Goal: Information Seeking & Learning: Understand process/instructions

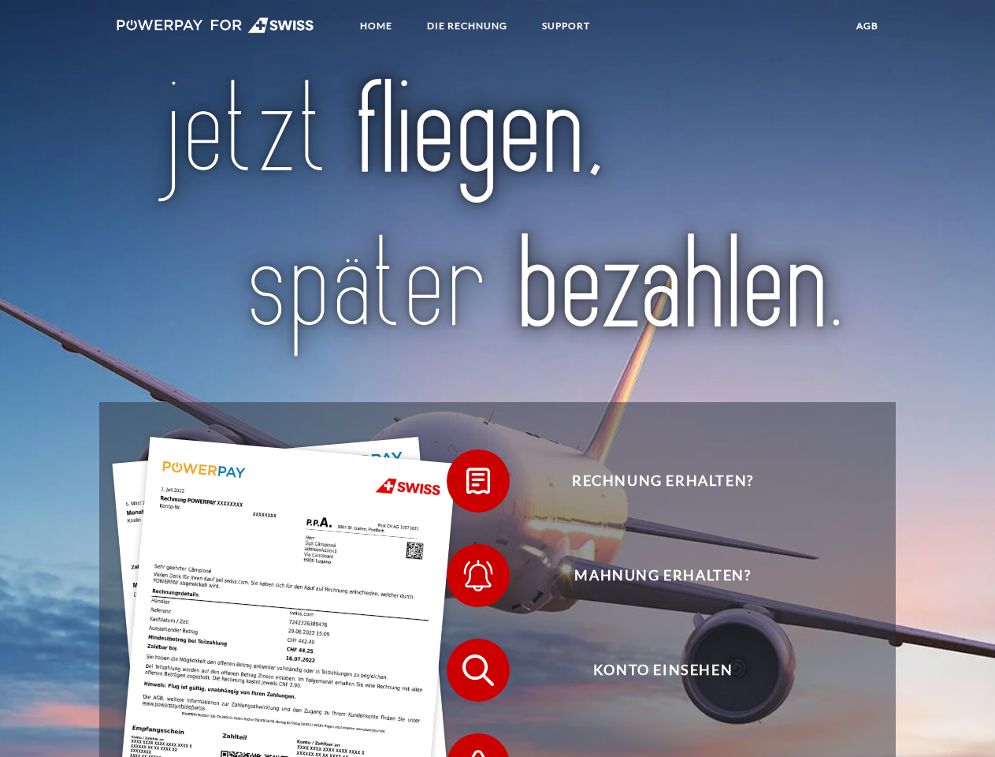
click at [215, 28] on img at bounding box center [216, 25] width 198 height 16
click at [467, 485] on span at bounding box center [454, 480] width 79 height 79
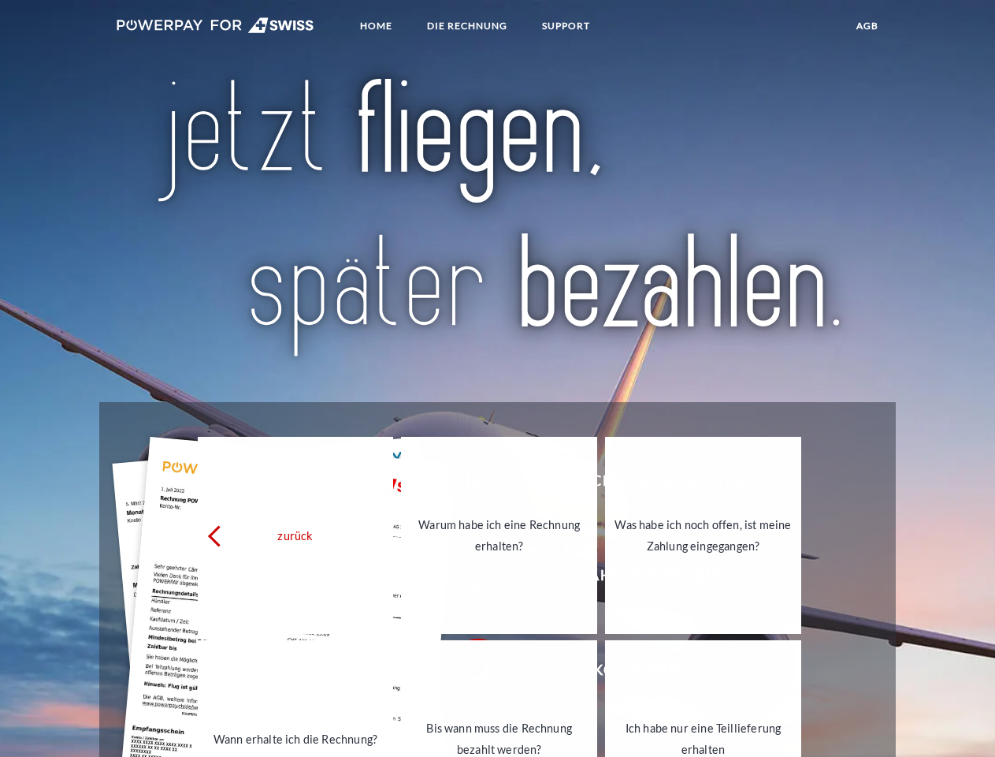
click at [394, 674] on link "Wann erhalte ich die Rechnung?" at bounding box center [296, 738] width 196 height 197
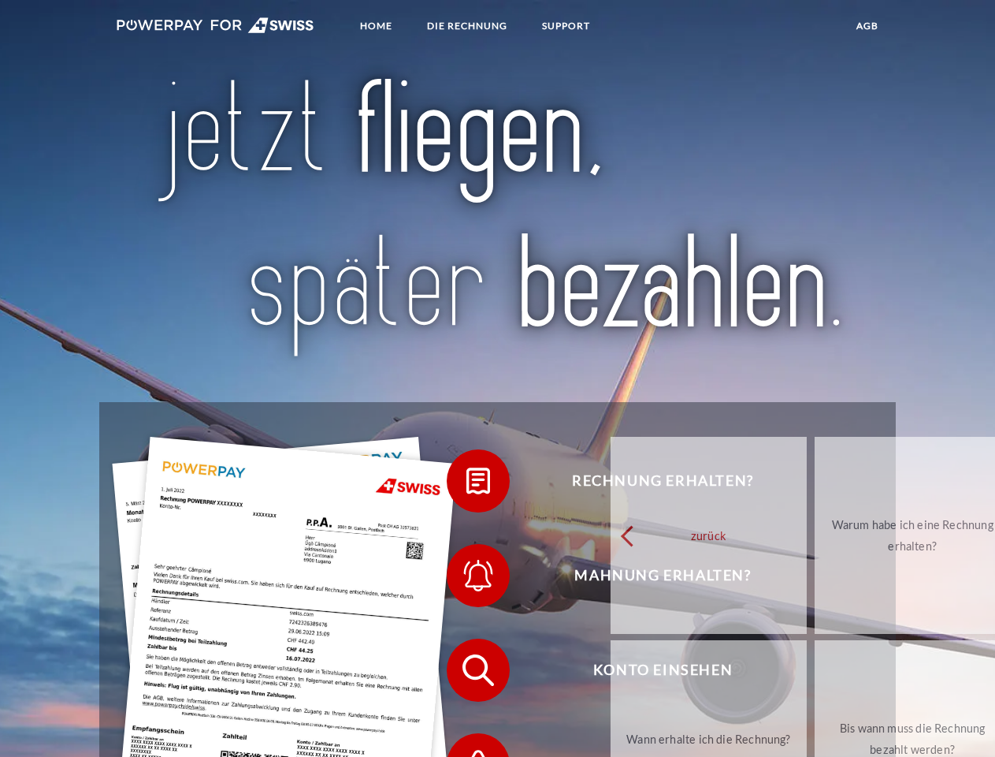
click at [467, 742] on span at bounding box center [454, 764] width 79 height 79
